Goal: Transaction & Acquisition: Purchase product/service

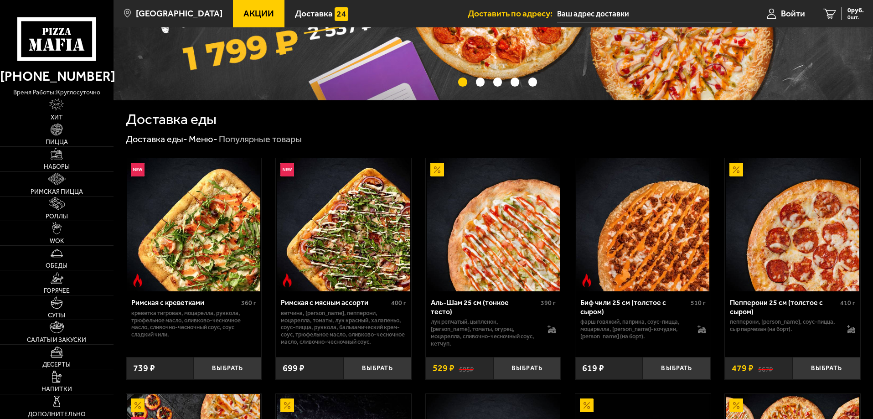
scroll to position [141, 0]
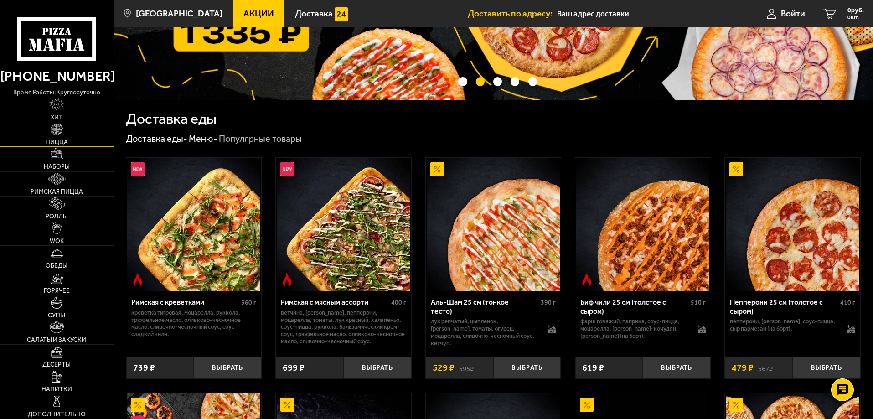
click at [60, 130] on img at bounding box center [57, 130] width 12 height 12
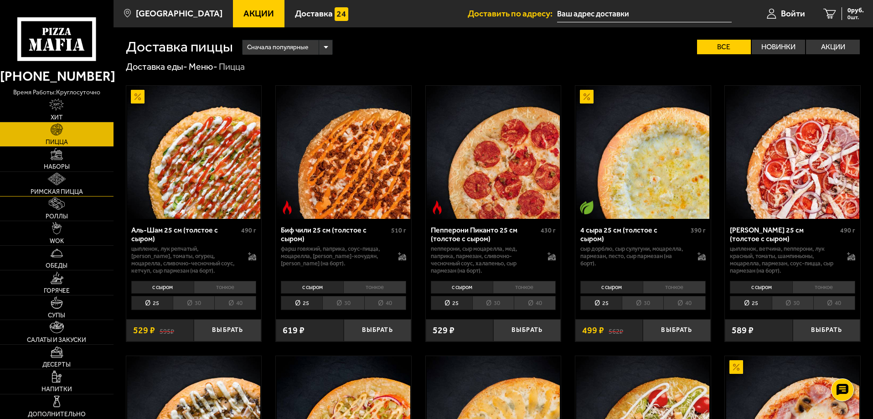
click at [78, 186] on link "Римская пицца" at bounding box center [57, 184] width 114 height 24
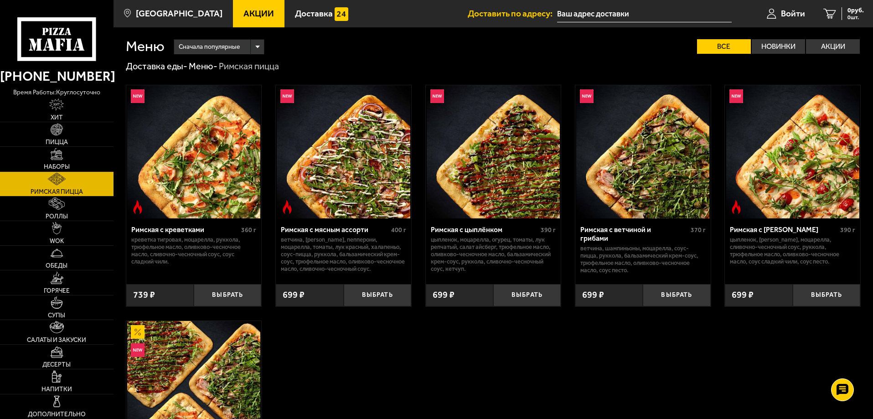
scroll to position [1, 0]
click at [59, 145] on span "Пицца" at bounding box center [57, 142] width 22 height 6
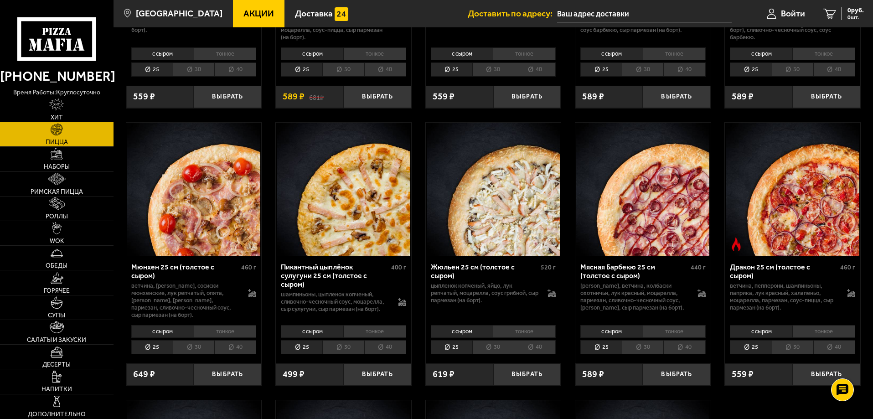
scroll to position [1059, 0]
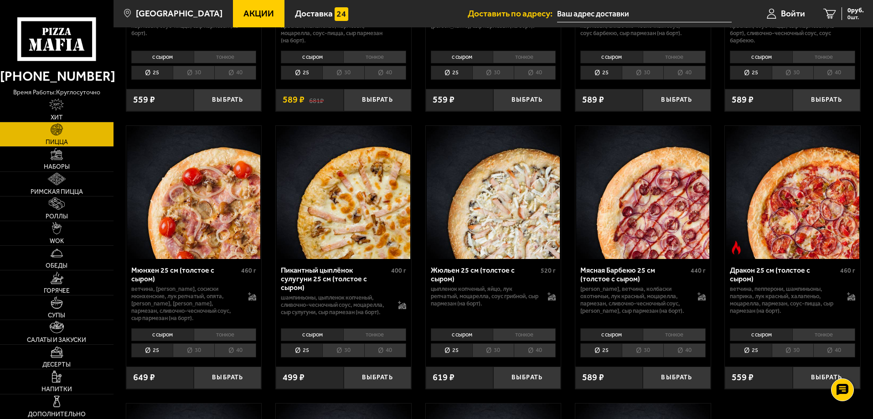
click at [535, 341] on li "тонкое" at bounding box center [524, 334] width 63 height 13
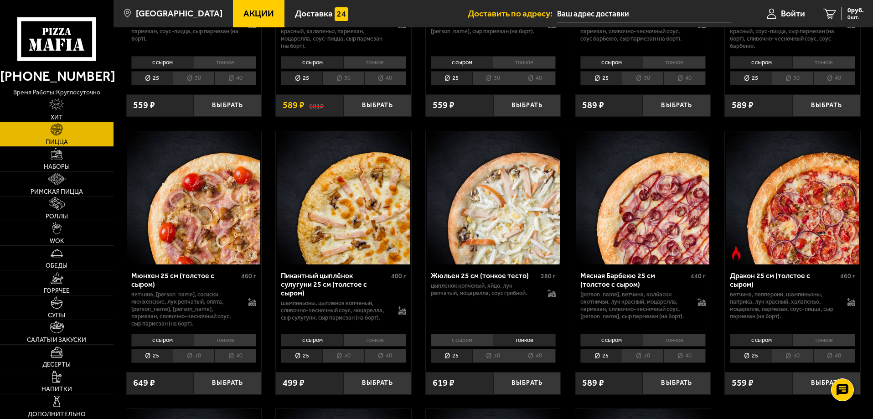
scroll to position [1052, 0]
click at [453, 347] on li "с сыром" at bounding box center [462, 340] width 62 height 13
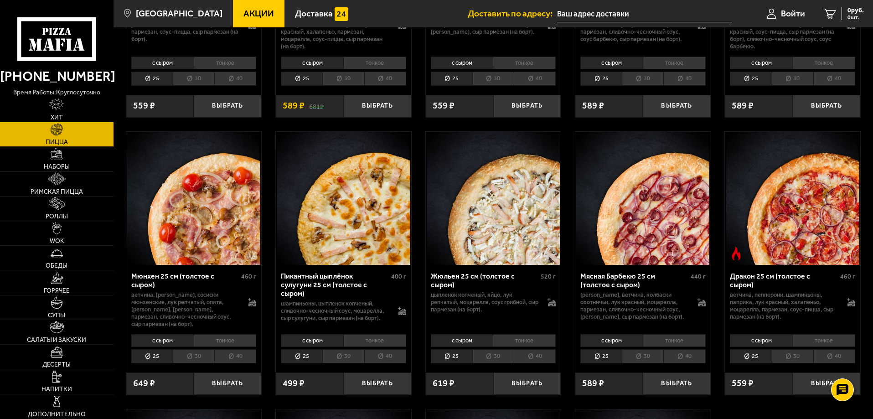
click at [520, 347] on li "тонкое" at bounding box center [524, 340] width 63 height 13
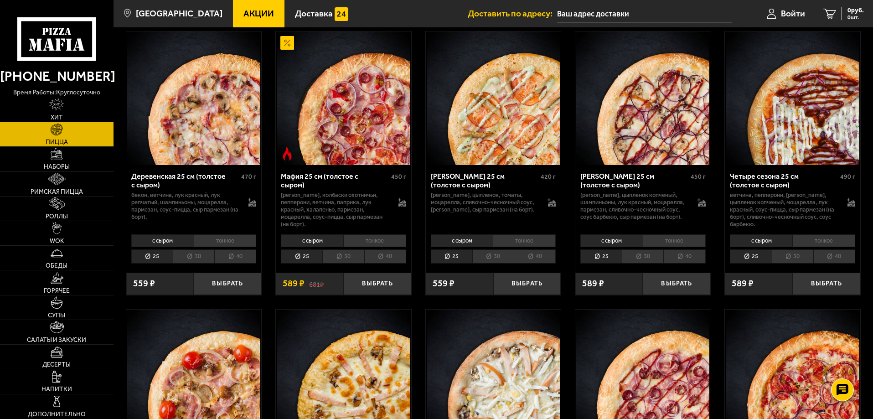
scroll to position [874, 0]
click at [368, 248] on li "тонкое" at bounding box center [374, 241] width 63 height 13
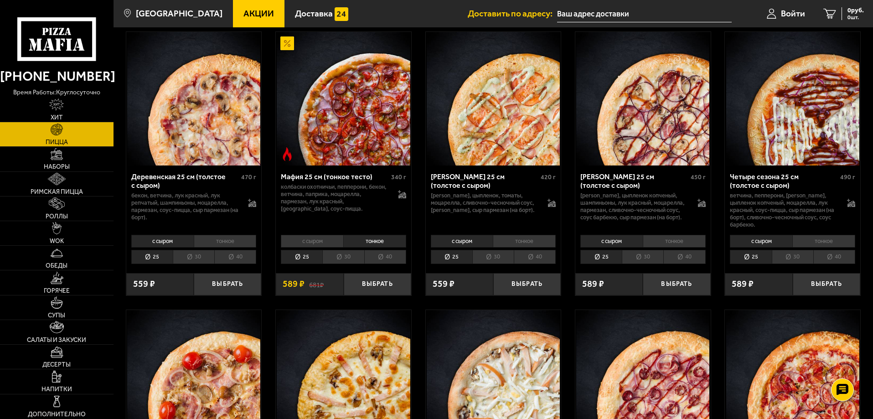
click at [314, 248] on li "с сыром" at bounding box center [312, 241] width 62 height 13
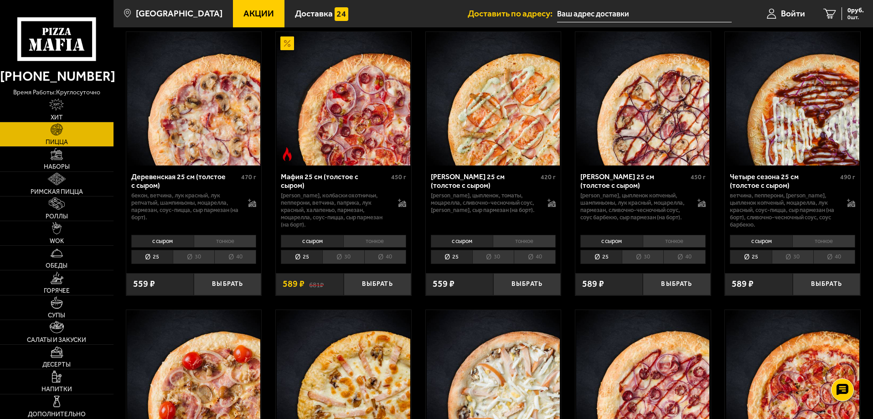
click at [376, 248] on li "тонкое" at bounding box center [374, 241] width 63 height 13
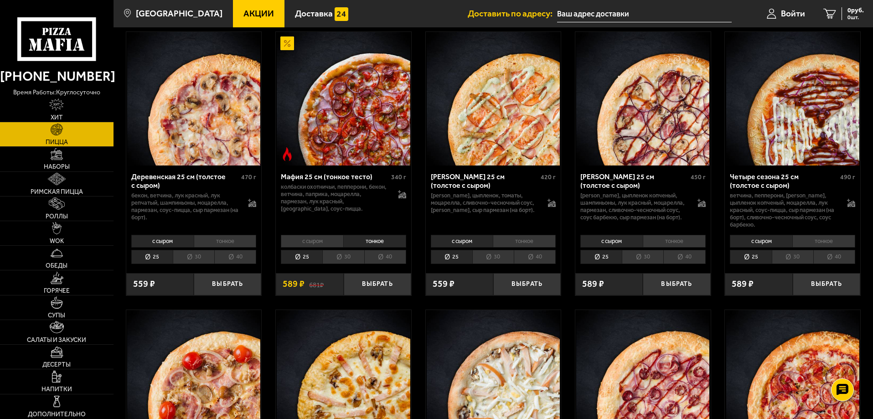
click at [295, 248] on li "с сыром" at bounding box center [312, 241] width 62 height 13
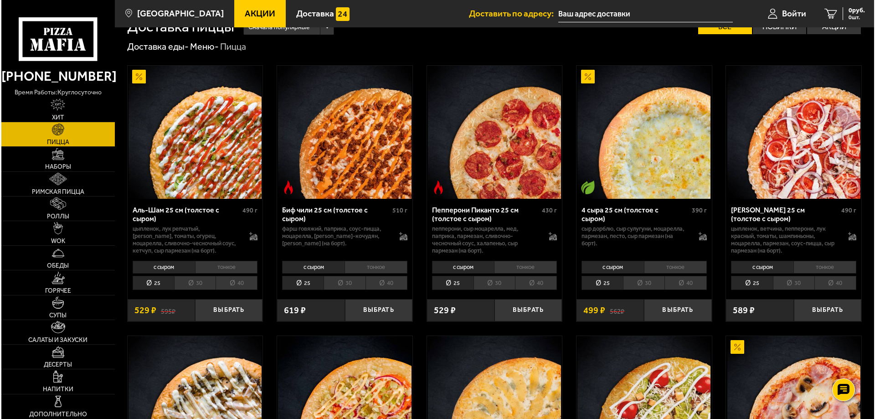
scroll to position [21, 0]
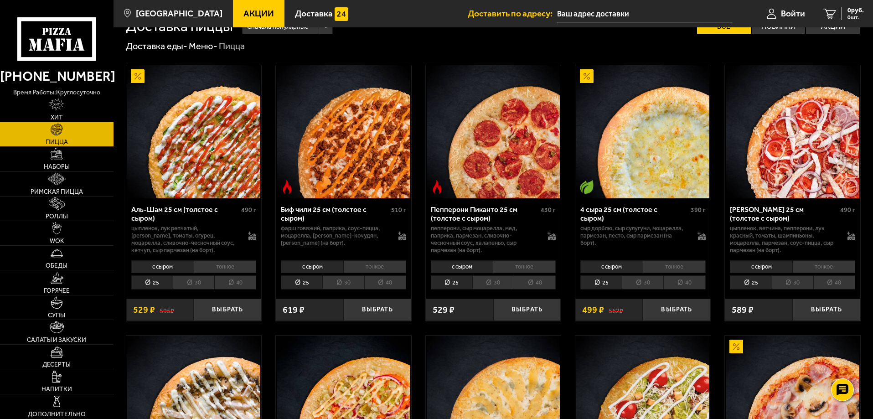
click at [645, 148] on img at bounding box center [642, 131] width 133 height 133
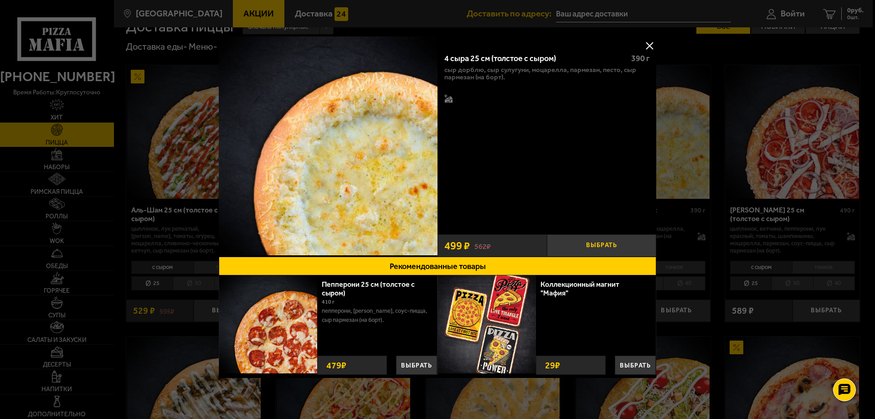
click at [600, 243] on button "Выбрать" at bounding box center [601, 245] width 109 height 22
click at [563, 249] on button "−" at bounding box center [565, 245] width 36 height 22
click at [374, 156] on img at bounding box center [328, 145] width 219 height 219
click at [646, 45] on button at bounding box center [650, 46] width 14 height 14
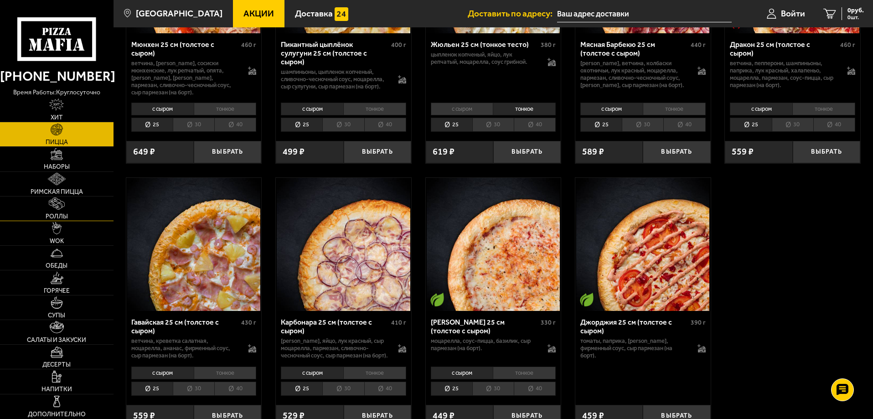
scroll to position [1284, 0]
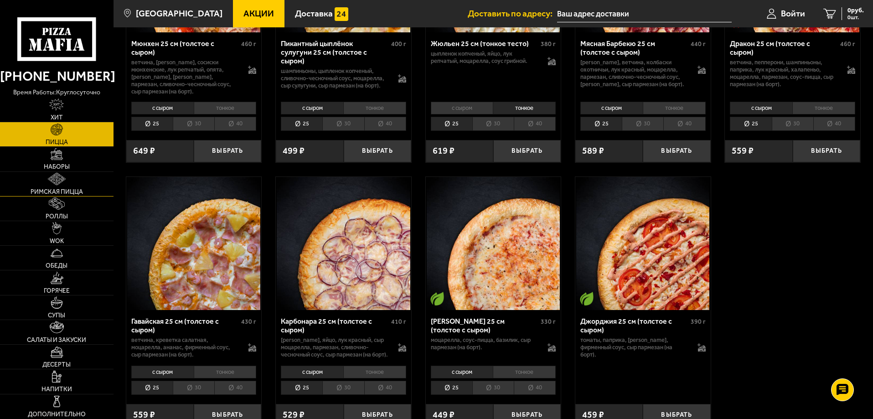
click at [73, 190] on span "Римская пицца" at bounding box center [57, 192] width 52 height 6
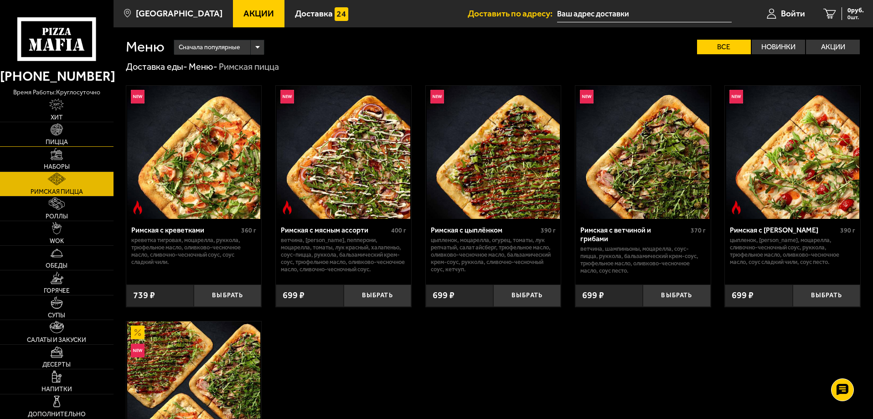
click at [57, 129] on img at bounding box center [57, 130] width 12 height 12
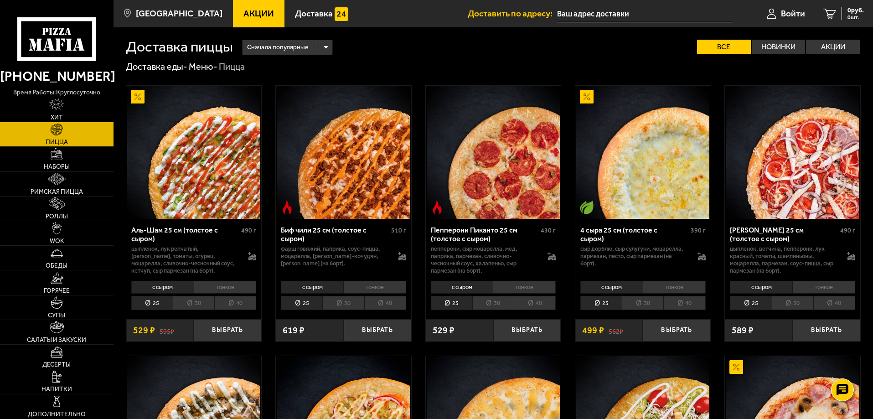
click at [827, 288] on li "тонкое" at bounding box center [823, 287] width 63 height 13
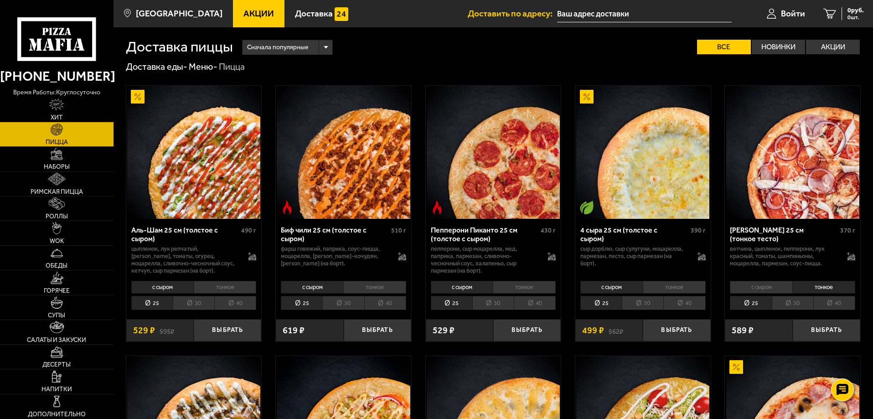
click at [763, 294] on li "с сыром" at bounding box center [761, 287] width 62 height 13
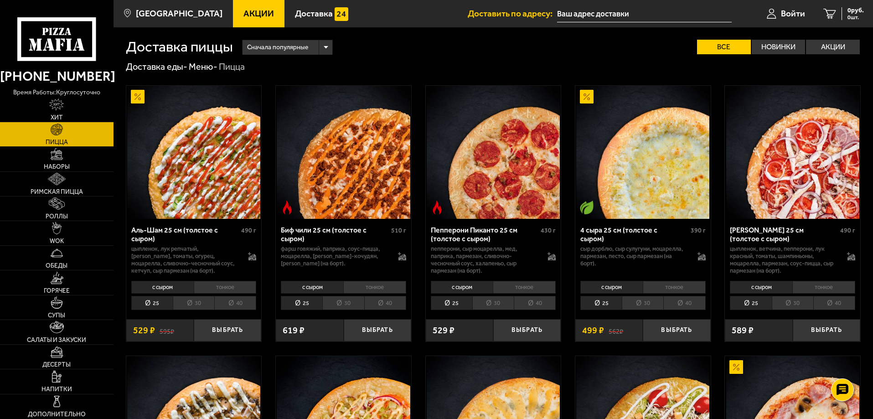
click at [836, 286] on li "тонкое" at bounding box center [823, 287] width 63 height 13
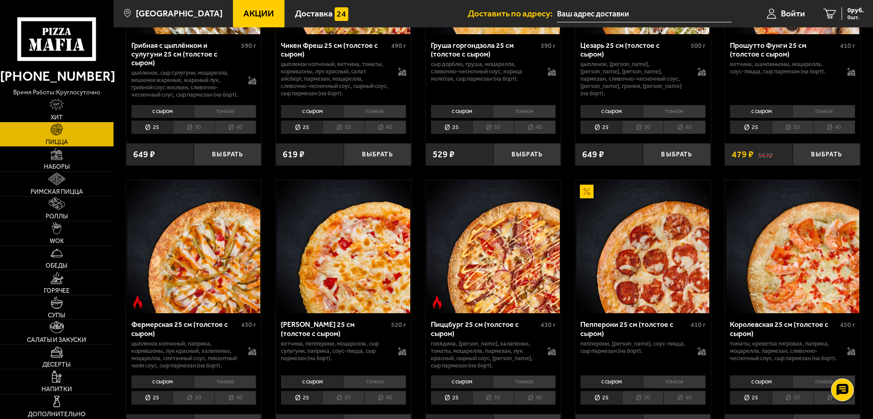
scroll to position [455, 0]
click at [667, 388] on li "тонкое" at bounding box center [674, 381] width 63 height 13
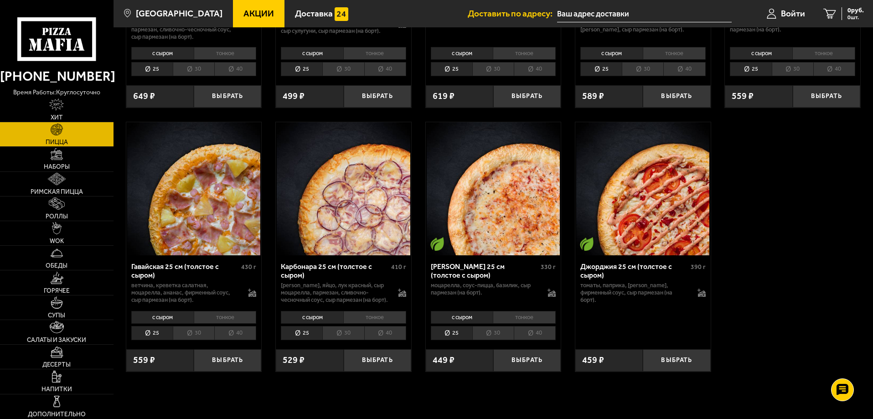
scroll to position [1340, 0]
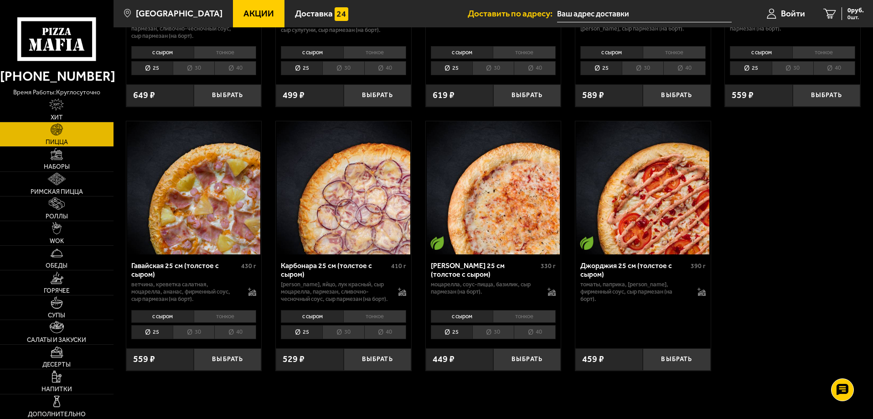
click at [366, 323] on li "тонкое" at bounding box center [374, 316] width 63 height 13
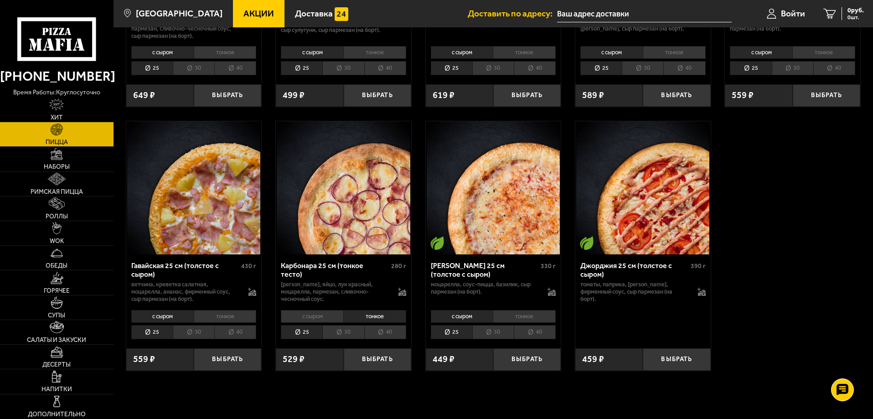
click at [307, 323] on li "с сыром" at bounding box center [312, 316] width 62 height 13
